Goal: Check status: Check status

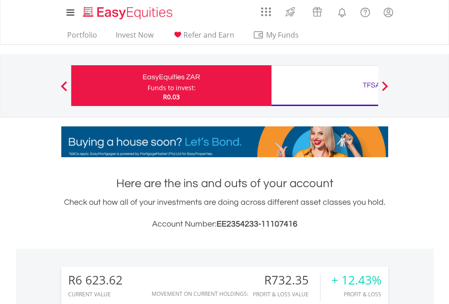
scroll to position [87, 142]
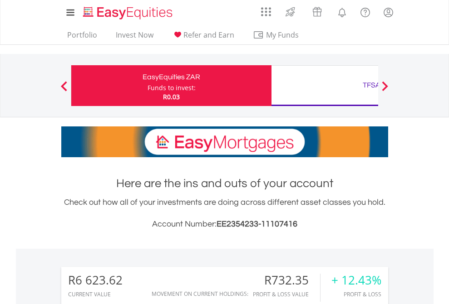
click at [147, 86] on div "Funds to invest:" at bounding box center [171, 87] width 48 height 9
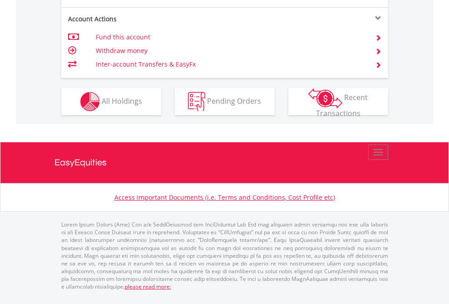
scroll to position [869, 0]
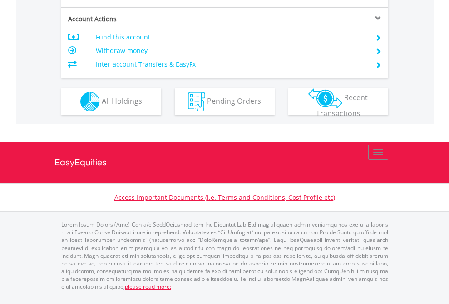
scroll to position [851, 0]
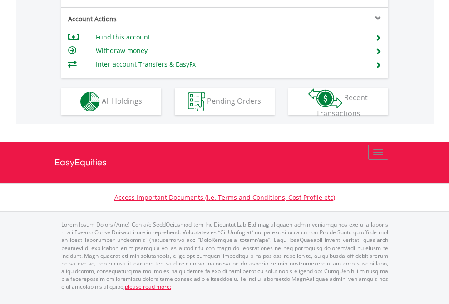
scroll to position [851, 0]
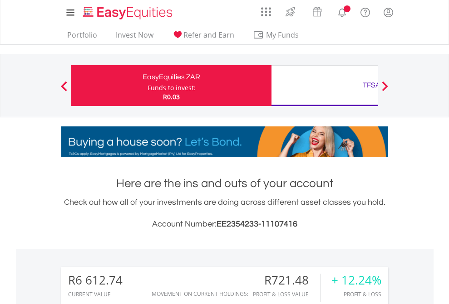
scroll to position [87, 142]
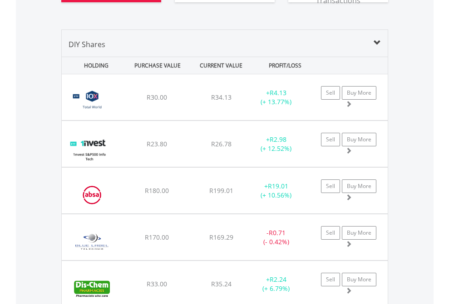
scroll to position [1027, 0]
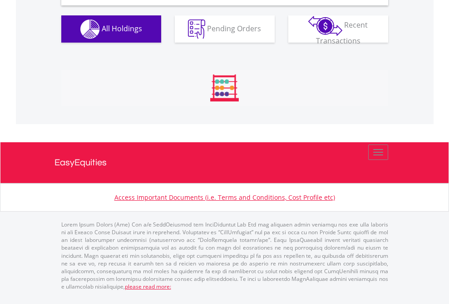
scroll to position [877, 0]
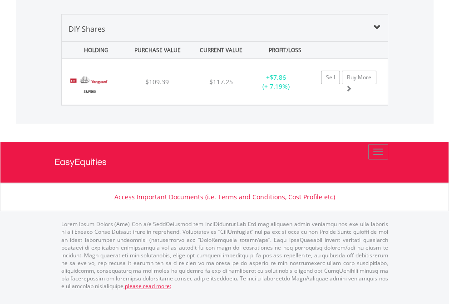
scroll to position [87, 142]
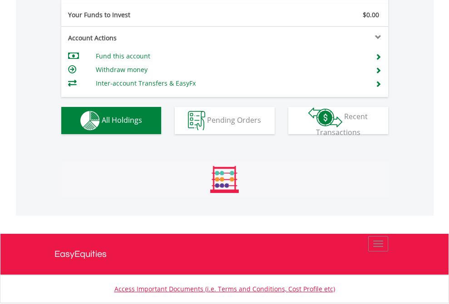
scroll to position [87, 142]
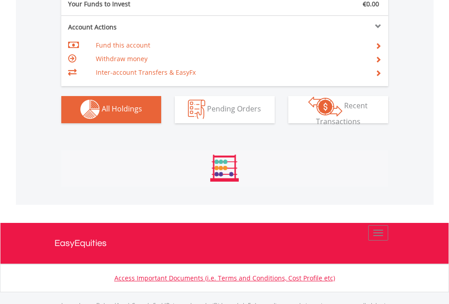
scroll to position [898, 0]
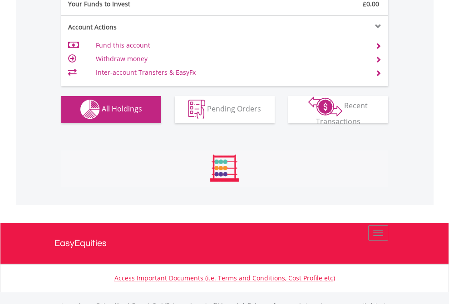
scroll to position [898, 0]
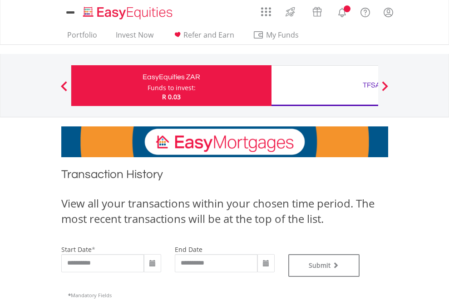
type input "**********"
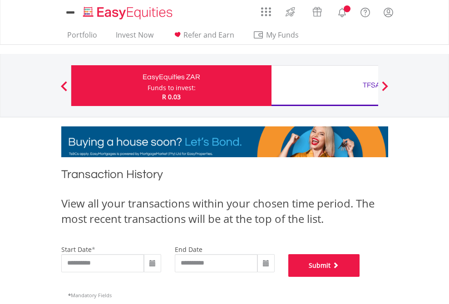
click at [360, 277] on button "Submit" at bounding box center [324, 265] width 72 height 23
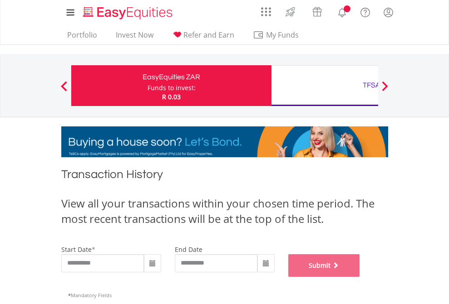
scroll to position [368, 0]
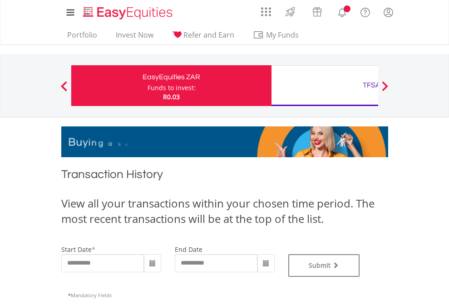
click at [324, 86] on div "TFSA" at bounding box center [371, 85] width 189 height 13
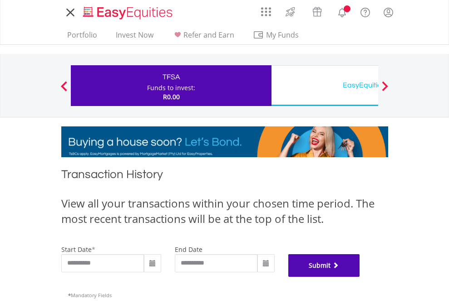
click at [360, 277] on button "Submit" at bounding box center [324, 265] width 72 height 23
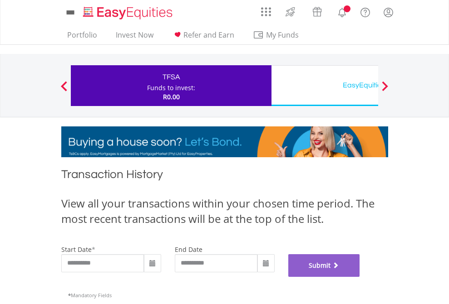
scroll to position [368, 0]
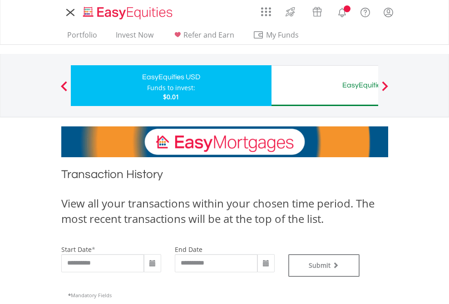
type input "**********"
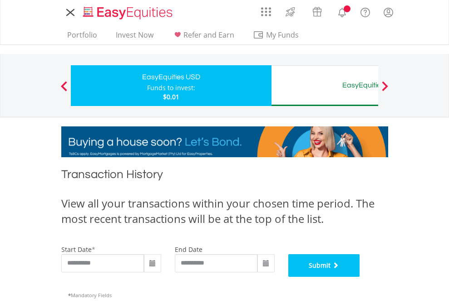
click at [360, 277] on button "Submit" at bounding box center [324, 265] width 72 height 23
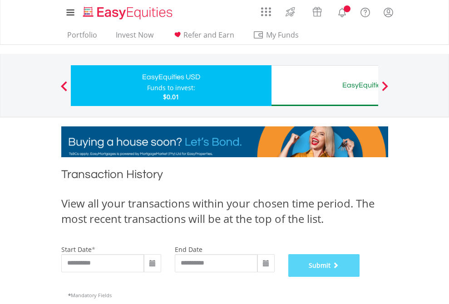
scroll to position [368, 0]
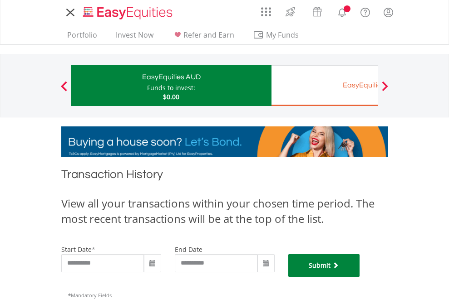
click at [360, 277] on button "Submit" at bounding box center [324, 265] width 72 height 23
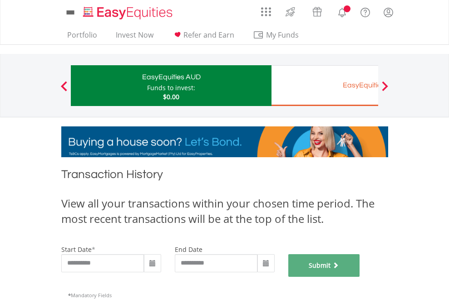
scroll to position [368, 0]
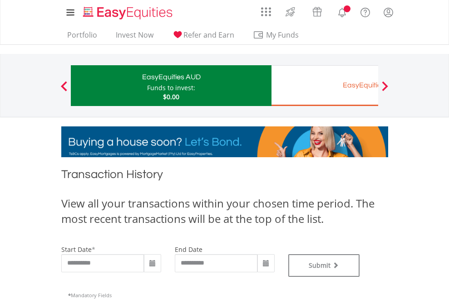
click at [324, 86] on div "EasyEquities EUR" at bounding box center [371, 85] width 189 height 13
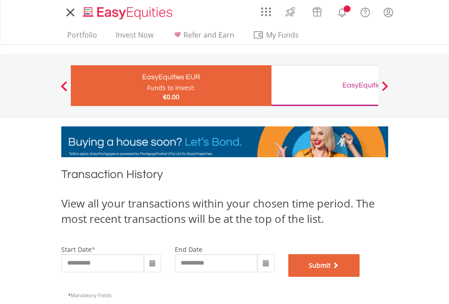
click at [360, 277] on button "Submit" at bounding box center [324, 265] width 72 height 23
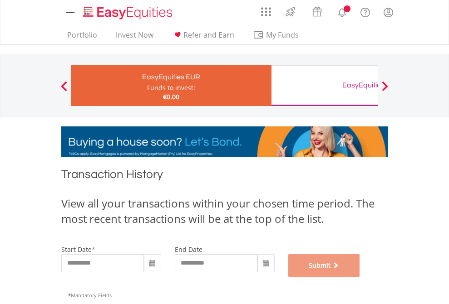
scroll to position [368, 0]
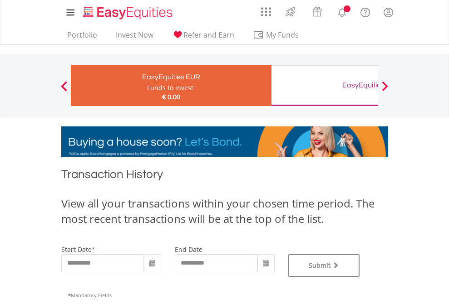
click at [324, 86] on div "EasyEquities GBP" at bounding box center [371, 85] width 189 height 13
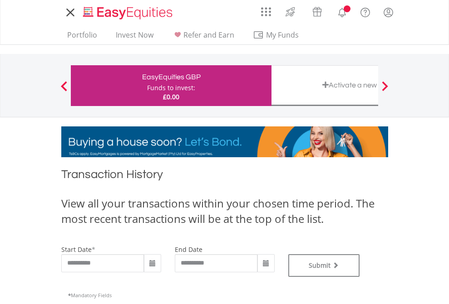
type input "**********"
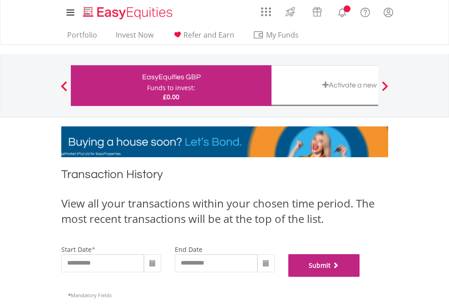
click at [360, 277] on button "Submit" at bounding box center [324, 265] width 72 height 23
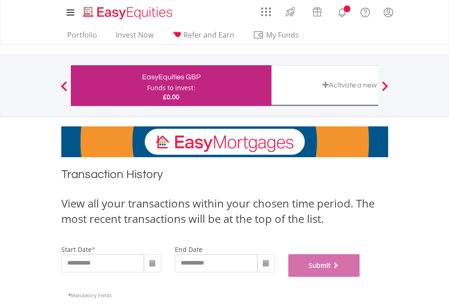
scroll to position [368, 0]
